Goal: Transaction & Acquisition: Download file/media

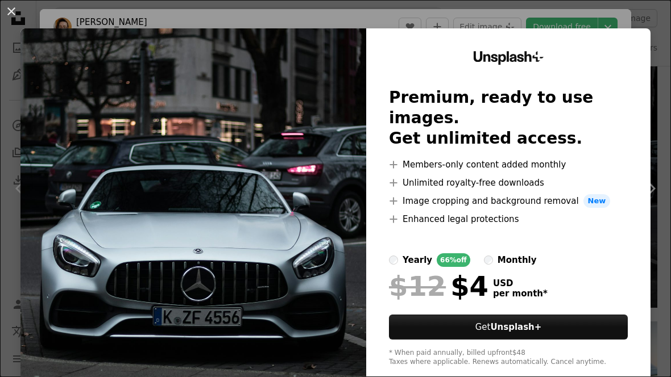
scroll to position [11, 0]
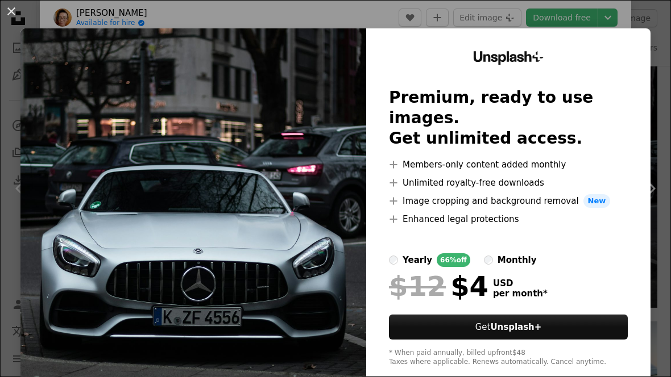
click at [16, 7] on button "An X shape" at bounding box center [12, 12] width 14 height 14
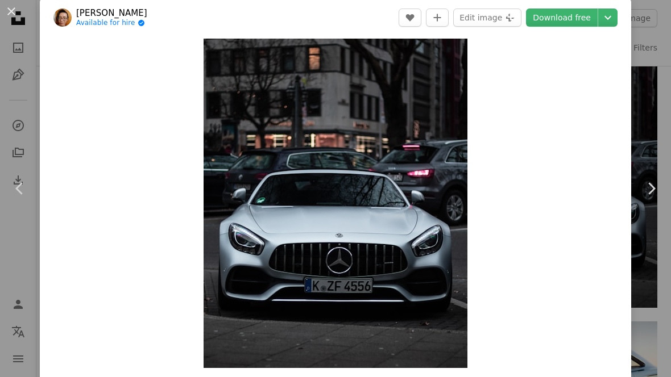
click at [5, 14] on button "An X shape" at bounding box center [12, 12] width 14 height 14
click at [3, 14] on nav "Unsplash logo Unsplash Home A photo Pen Tool A compass A stack of folders Downl…" at bounding box center [18, 188] width 36 height 377
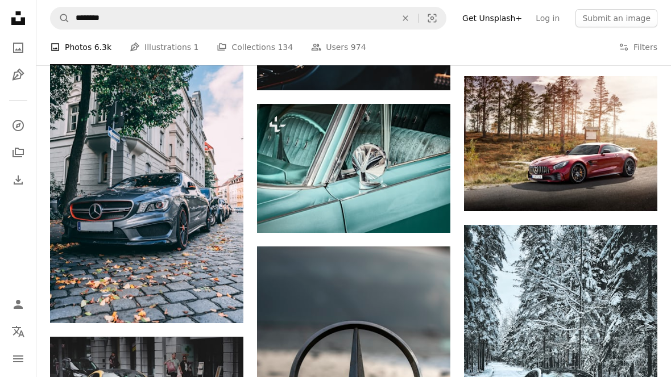
scroll to position [1177, 0]
click at [560, 141] on img at bounding box center [560, 144] width 193 height 136
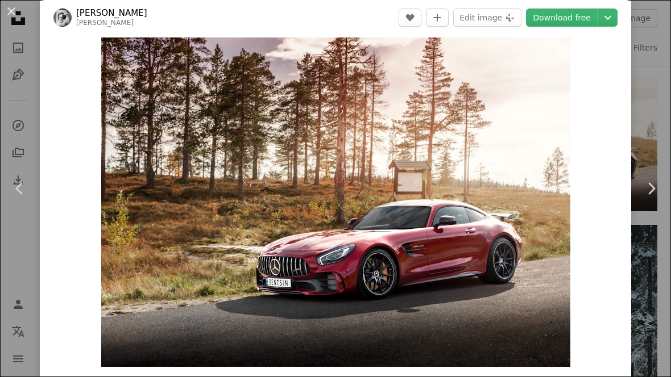
scroll to position [12, 0]
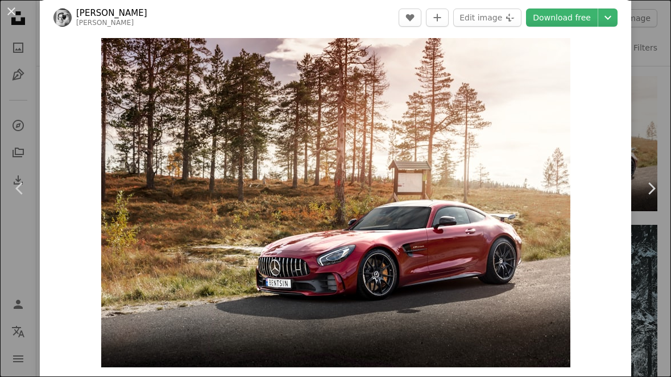
click at [612, 198] on div "Zoom in" at bounding box center [335, 202] width 591 height 341
click at [18, 13] on button "An X shape" at bounding box center [12, 12] width 14 height 14
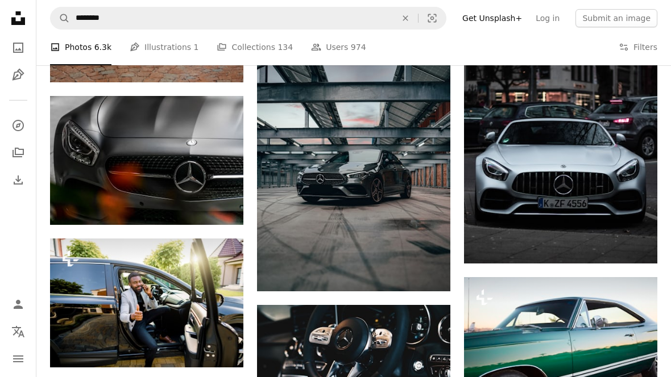
scroll to position [833, 0]
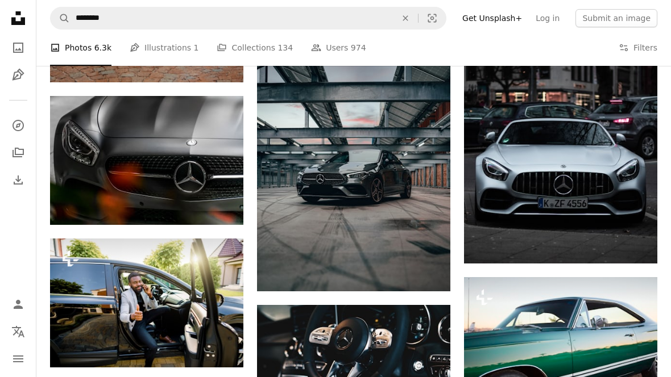
click at [342, 160] on img at bounding box center [353, 170] width 193 height 241
click at [367, 185] on img at bounding box center [353, 170] width 193 height 241
click at [367, 184] on img at bounding box center [353, 170] width 193 height 241
click at [372, 186] on img at bounding box center [353, 170] width 193 height 241
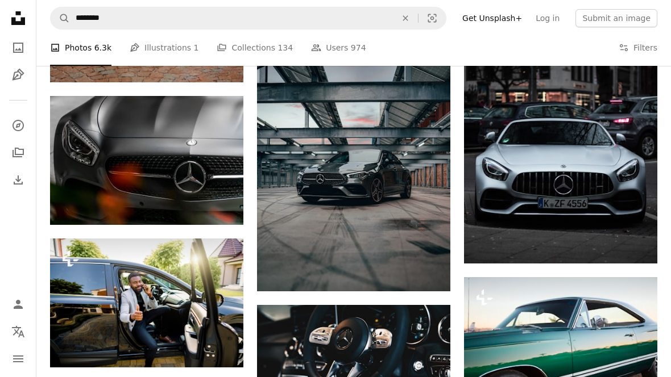
click at [351, 161] on img at bounding box center [353, 170] width 193 height 241
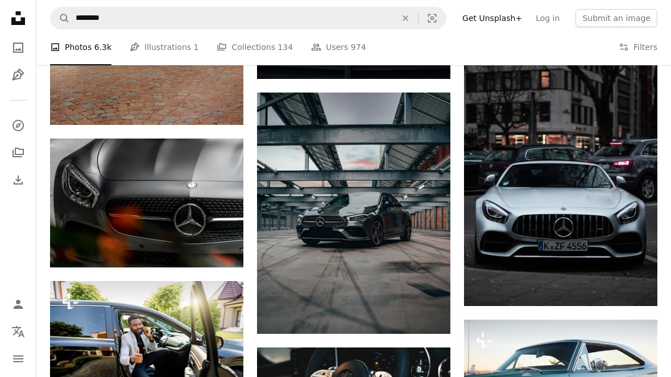
scroll to position [860, 0]
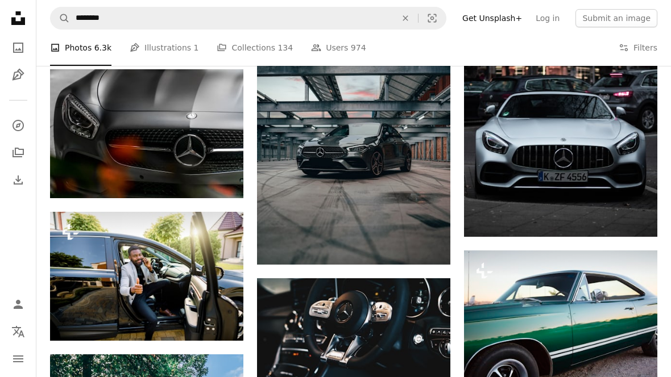
click at [335, 176] on img at bounding box center [353, 143] width 193 height 241
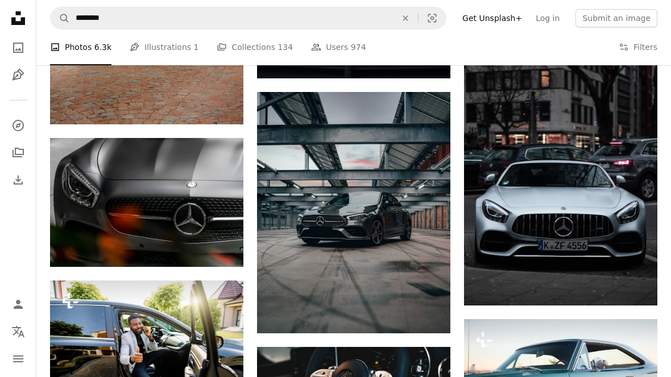
scroll to position [710, 0]
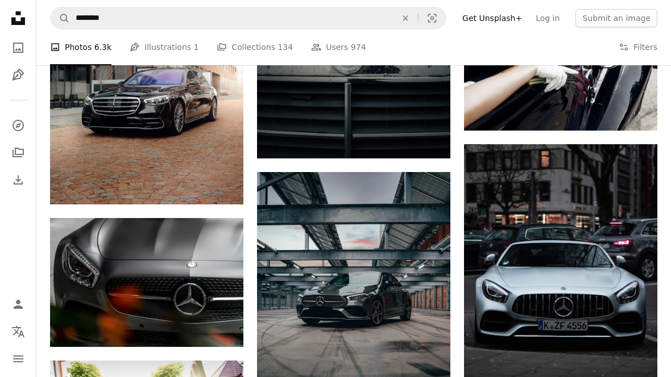
click at [322, 233] on img at bounding box center [353, 293] width 193 height 241
click at [321, 232] on img at bounding box center [353, 293] width 193 height 241
click at [324, 257] on img at bounding box center [353, 293] width 193 height 241
click at [332, 265] on img at bounding box center [353, 293] width 193 height 241
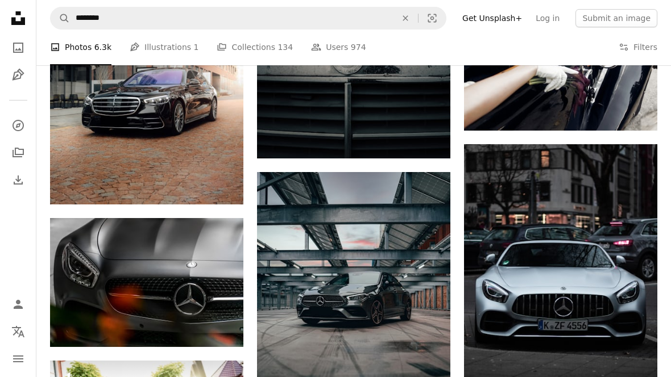
click at [327, 257] on img at bounding box center [353, 293] width 193 height 241
click at [313, 261] on img at bounding box center [353, 293] width 193 height 241
click at [327, 272] on img at bounding box center [353, 293] width 193 height 241
click at [363, 272] on img at bounding box center [353, 293] width 193 height 241
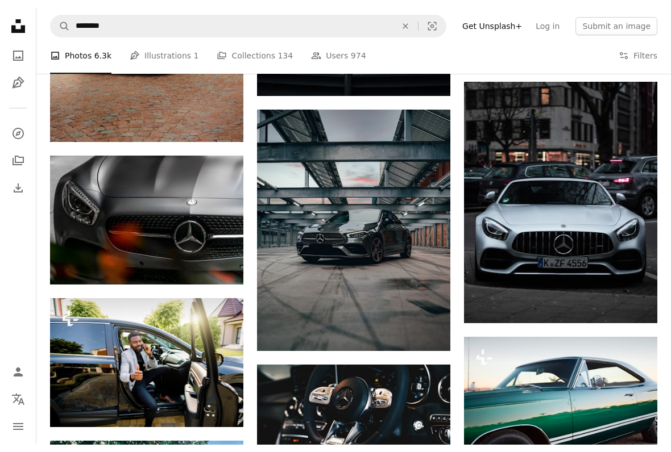
scroll to position [775, 0]
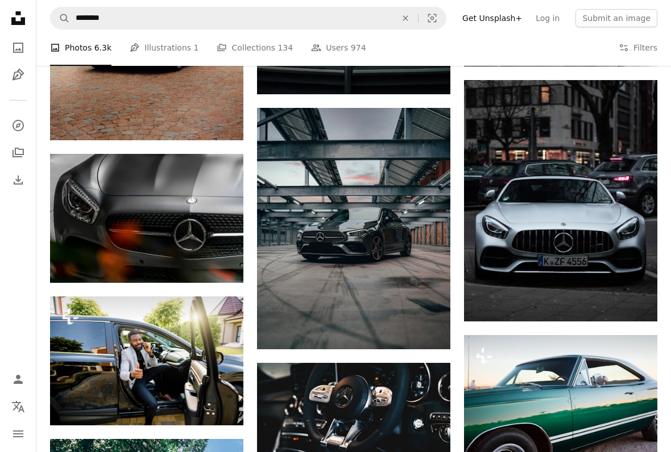
click at [431, 333] on icon "Arrow pointing down" at bounding box center [427, 329] width 9 height 14
click at [424, 324] on icon "Download" at bounding box center [427, 328] width 7 height 8
click at [435, 314] on img at bounding box center [353, 228] width 193 height 241
click at [442, 322] on div "A heart A plus sign [PERSON_NAME] [DEMOGRAPHIC_DATA] Arrow pointing down A hear…" at bounding box center [353, 222] width 193 height 1429
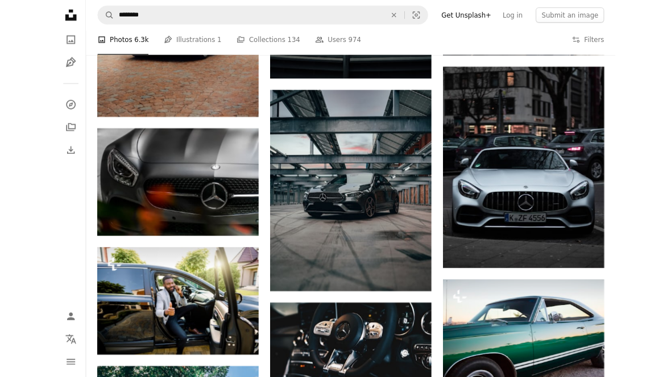
scroll to position [807, 0]
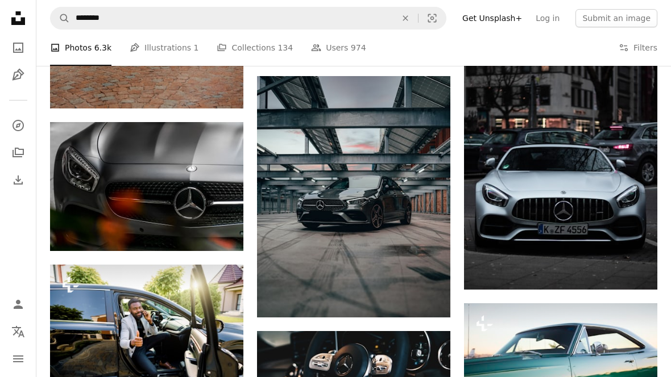
click at [442, 322] on div "A heart A plus sign [PERSON_NAME] [DEMOGRAPHIC_DATA] Arrow pointing down A hear…" at bounding box center [353, 191] width 193 height 1429
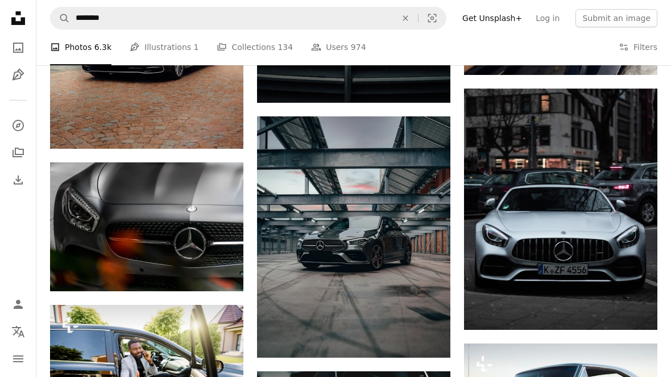
scroll to position [765, 0]
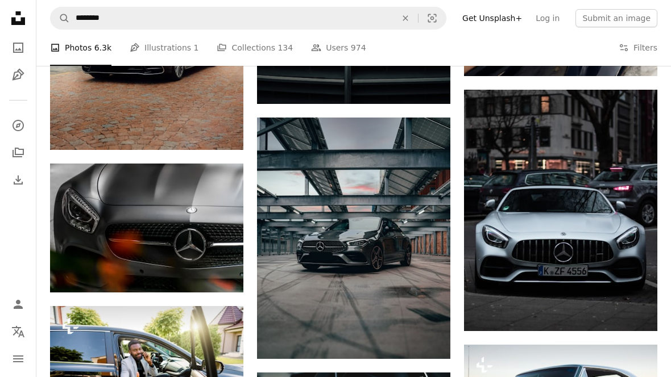
click at [420, 224] on img at bounding box center [353, 238] width 193 height 241
click at [407, 239] on img at bounding box center [353, 238] width 193 height 241
click at [426, 142] on button "A plus sign" at bounding box center [427, 138] width 23 height 18
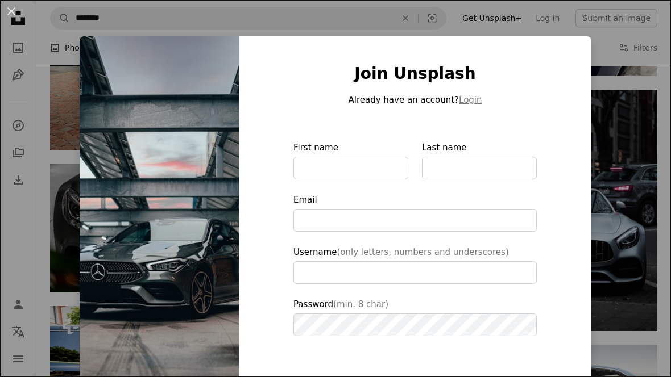
click at [634, 173] on div "An X shape Join Unsplash Already have an account? Login First name Last name Em…" at bounding box center [335, 188] width 671 height 377
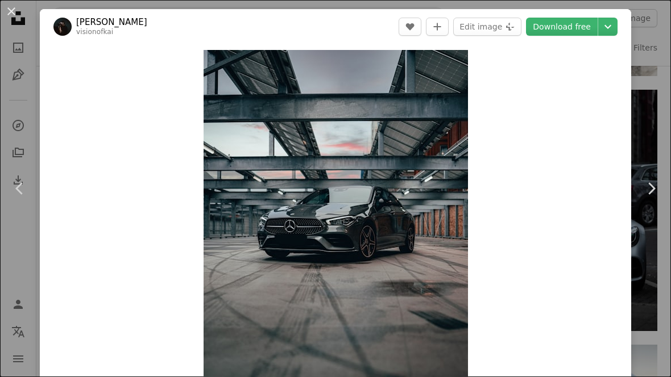
click at [65, 303] on div "Zoom in" at bounding box center [335, 215] width 591 height 342
